Goal: Task Accomplishment & Management: Manage account settings

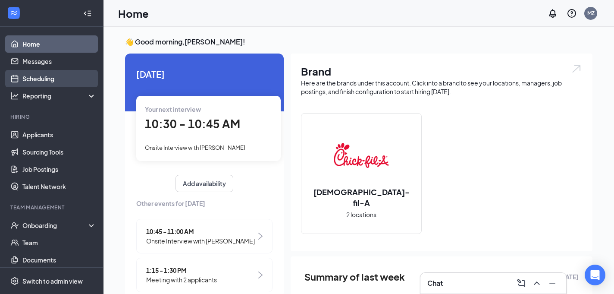
click at [37, 84] on link "Scheduling" at bounding box center [59, 78] width 74 height 17
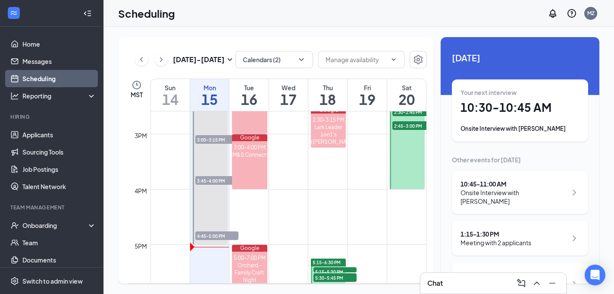
scroll to position [846, 0]
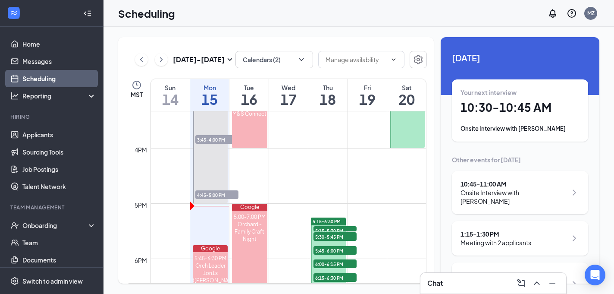
click at [204, 195] on span "4:45-5:00 PM" at bounding box center [216, 194] width 43 height 9
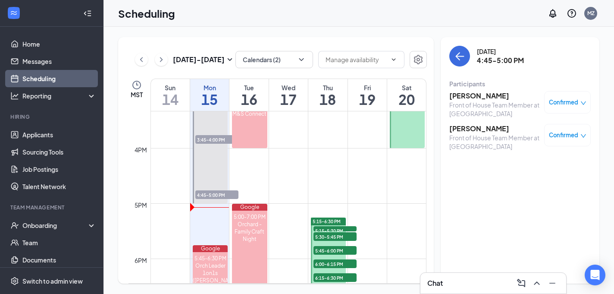
click at [558, 107] on div "Confirmed" at bounding box center [567, 102] width 47 height 22
click at [569, 99] on span "Confirmed" at bounding box center [563, 102] width 29 height 9
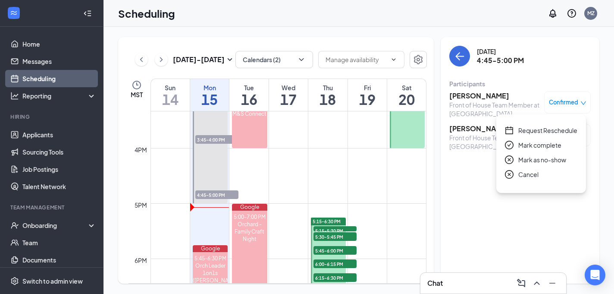
click at [478, 185] on div "[DATE] 4:45-5:00 PM Participants [PERSON_NAME] Front of House Team Member at La…" at bounding box center [520, 160] width 159 height 246
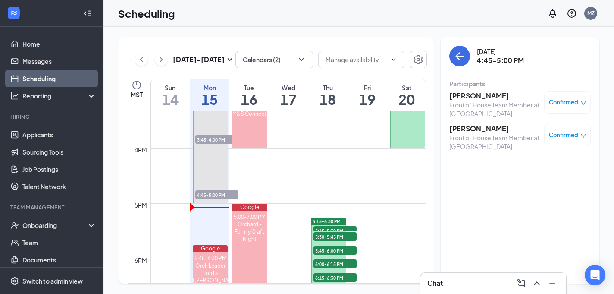
click at [578, 100] on div "Confirmed" at bounding box center [568, 102] width 38 height 9
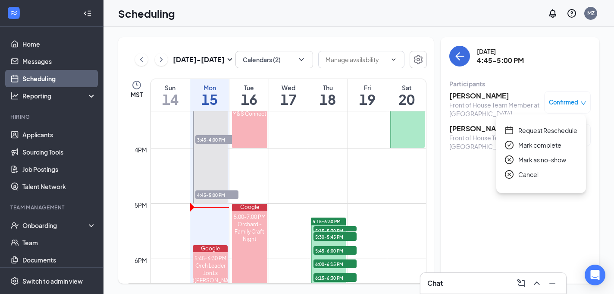
click at [526, 162] on span "Mark as no-show" at bounding box center [542, 159] width 48 height 9
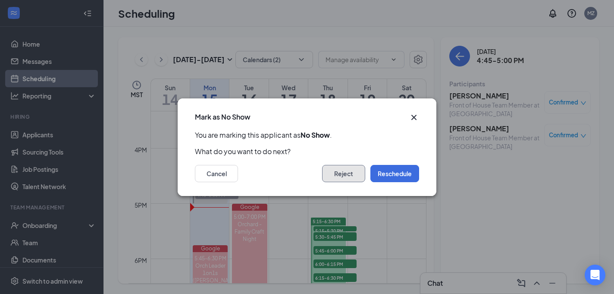
click at [341, 175] on button "Reject" at bounding box center [343, 173] width 43 height 17
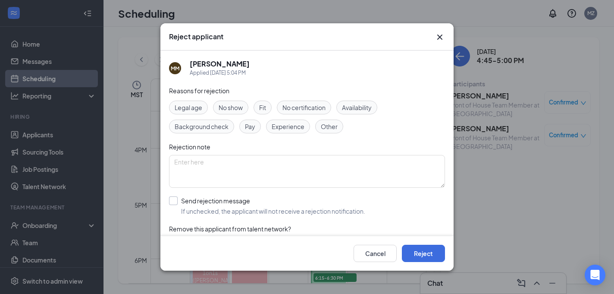
click at [175, 197] on input "Send rejection message If unchecked, the applicant will not receive a rejection…" at bounding box center [267, 205] width 196 height 19
checkbox input "true"
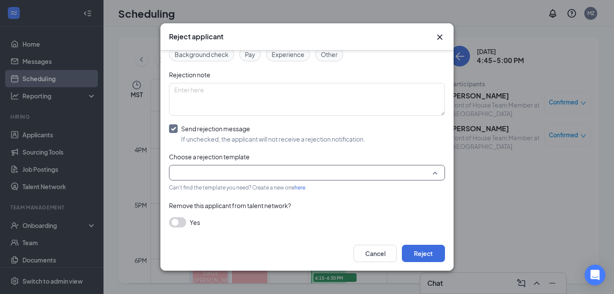
click at [261, 172] on input "search" at bounding box center [304, 172] width 260 height 15
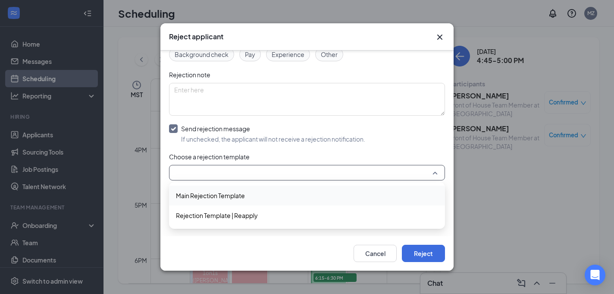
click at [258, 194] on span "Main Rejection Template" at bounding box center [307, 195] width 262 height 9
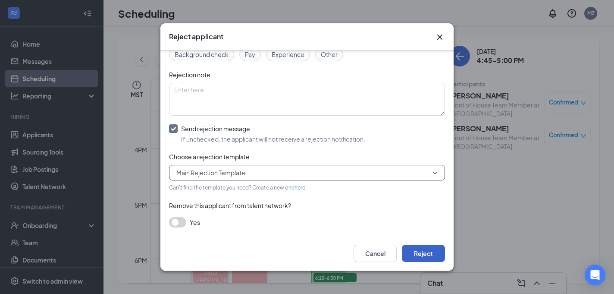
click at [432, 251] on button "Reject" at bounding box center [423, 252] width 43 height 17
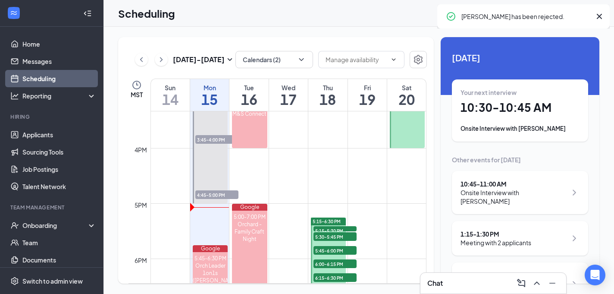
click at [482, 284] on div "Chat" at bounding box center [493, 283] width 132 height 14
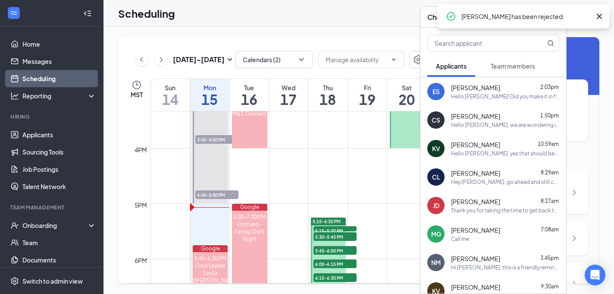
click at [601, 18] on icon "Cross" at bounding box center [599, 16] width 5 height 5
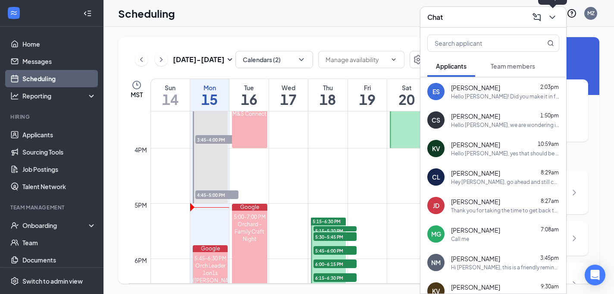
click at [552, 18] on icon "ChevronDown" at bounding box center [552, 17] width 6 height 3
